Goal: Communication & Community: Answer question/provide support

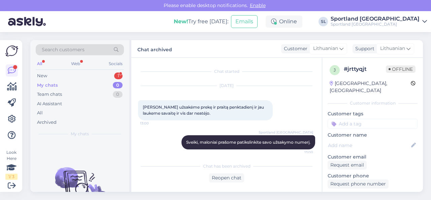
scroll to position [7, 0]
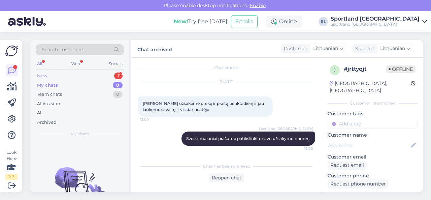
click at [82, 74] on div "New 1" at bounding box center [80, 75] width 88 height 9
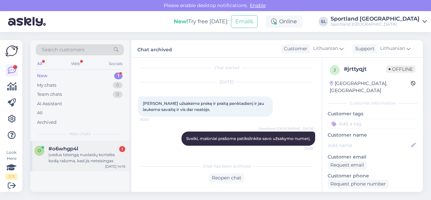
click at [72, 149] on span "#o6whgp4l" at bounding box center [64, 149] width 30 height 6
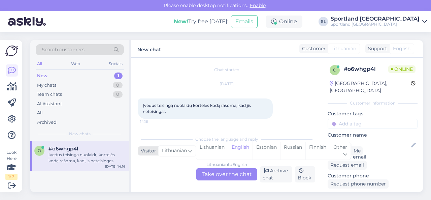
scroll to position [1, 0]
click at [211, 150] on div "Lithuanian" at bounding box center [212, 150] width 32 height 17
click at [211, 171] on div "Lithuanian to Lithuanian Take over the chat" at bounding box center [226, 174] width 61 height 12
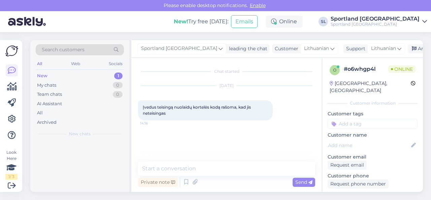
scroll to position [0, 0]
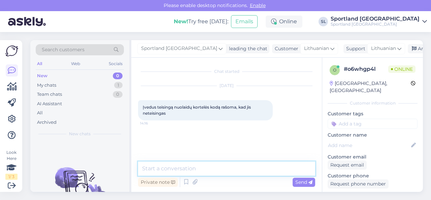
click at [197, 169] on textarea at bounding box center [226, 168] width 177 height 14
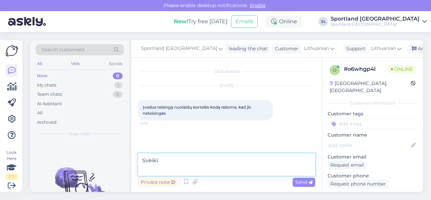
paste textarea "Dovanų korteles įsigyti ir panaudoti galima tik fizinėse parduotuvėse. Dovanų k…"
type textarea "Sveiki Dovanų korteles įsigyti ir panaudoti galima tik fizinėse parduotuvėse. D…"
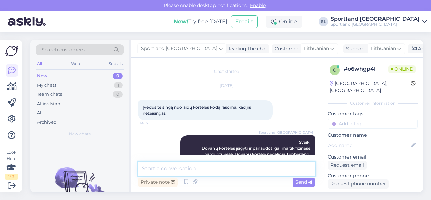
scroll to position [19, 0]
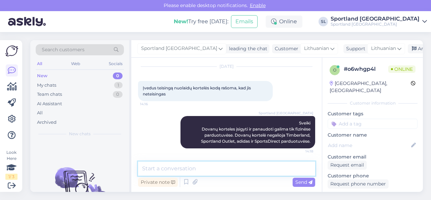
click at [156, 167] on textarea at bounding box center [226, 168] width 177 height 14
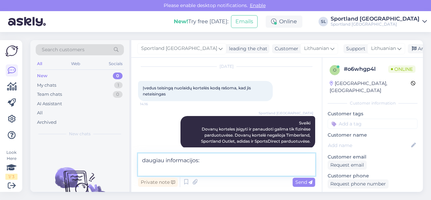
paste textarea "[URL][DOMAIN_NAME]"
type textarea "daugiau informacijos: [URL][DOMAIN_NAME]"
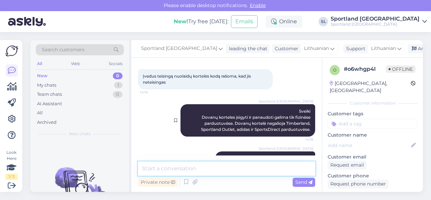
scroll to position [21, 0]
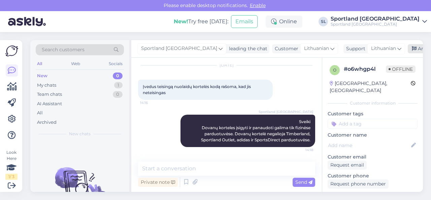
click at [408, 49] on div "Archive chat" at bounding box center [429, 48] width 42 height 9
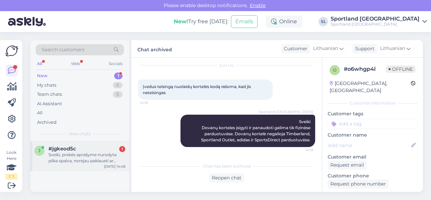
click at [103, 151] on div "#jgkeod5c 1" at bounding box center [87, 149] width 77 height 6
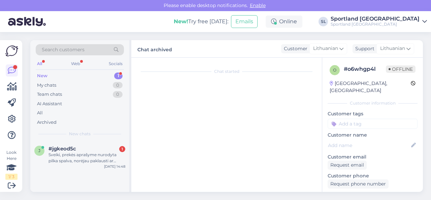
scroll to position [14, 0]
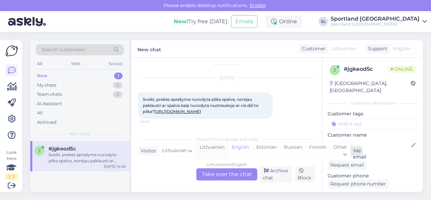
click at [203, 148] on div "Lithuanian" at bounding box center [212, 150] width 32 height 17
click at [215, 170] on div "Lithuanian to Lithuanian Take over the chat" at bounding box center [226, 174] width 61 height 12
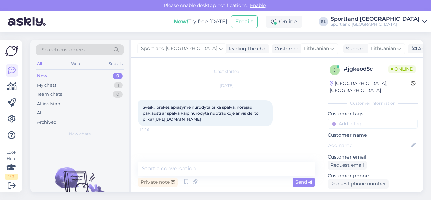
click at [180, 122] on link "[URL][DOMAIN_NAME]" at bounding box center [177, 119] width 47 height 5
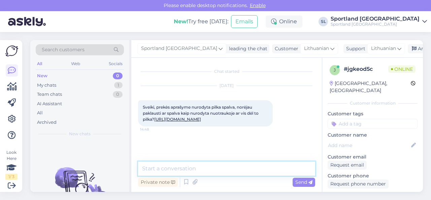
click at [193, 170] on textarea at bounding box center [226, 168] width 177 height 14
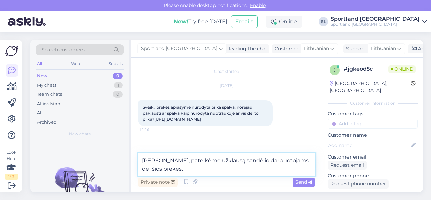
type textarea "[PERSON_NAME], pateikėme užklausą sandėlio darbuotojams dėl šios prekės."
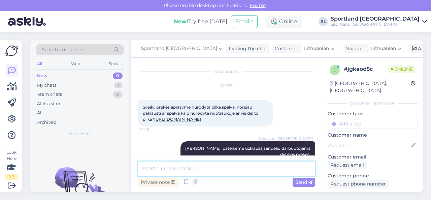
scroll to position [25, 0]
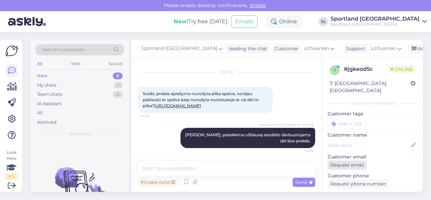
click at [341, 160] on div "Request email" at bounding box center [347, 164] width 39 height 9
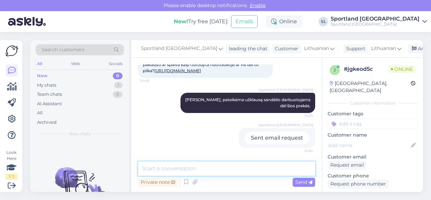
click at [277, 167] on textarea at bounding box center [226, 168] width 177 height 14
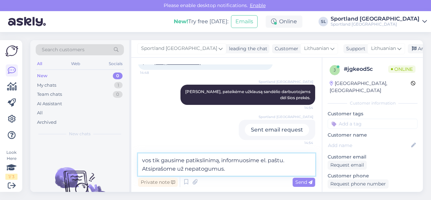
type textarea "vos tik gausime patikslinimą, informuosime el. paštu. Atsiprašome už nepatogumu…"
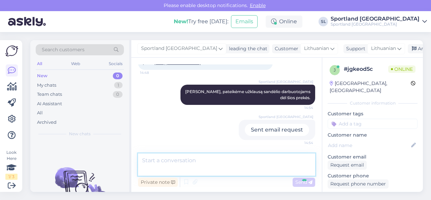
scroll to position [95, 0]
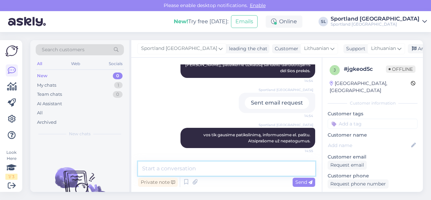
click at [249, 167] on textarea at bounding box center [226, 168] width 177 height 14
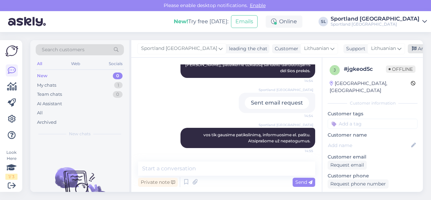
click at [408, 49] on div "Archive chat" at bounding box center [429, 48] width 42 height 9
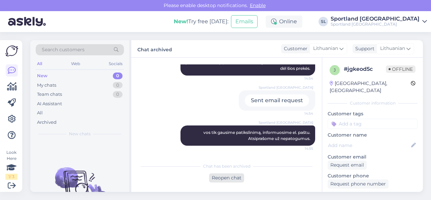
click at [224, 177] on div "Reopen chat" at bounding box center [226, 177] width 35 height 9
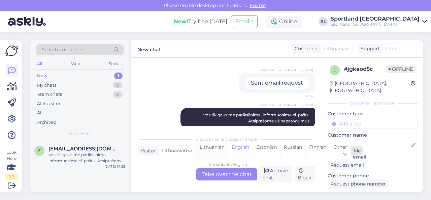
click at [210, 148] on div "Lithuanian" at bounding box center [212, 150] width 32 height 17
click at [216, 171] on div "Lithuanian to Lithuanian Take over the chat" at bounding box center [226, 174] width 61 height 12
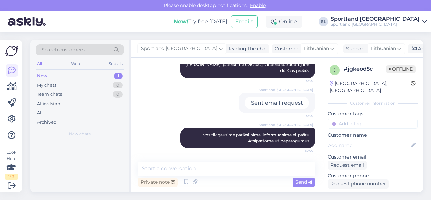
scroll to position [95, 0]
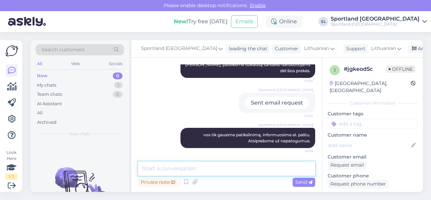
click at [204, 165] on textarea at bounding box center [226, 168] width 177 height 14
